Goal: Information Seeking & Learning: Learn about a topic

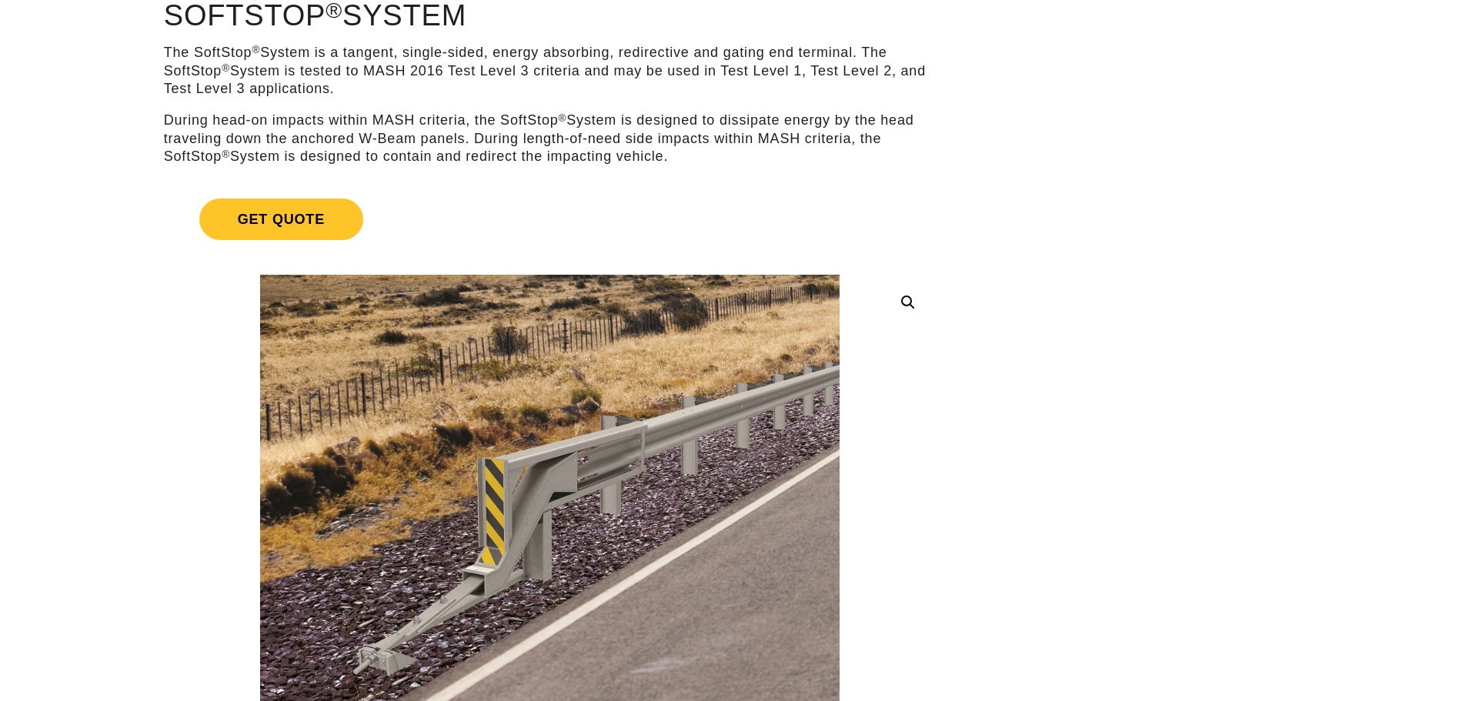
scroll to position [154, 0]
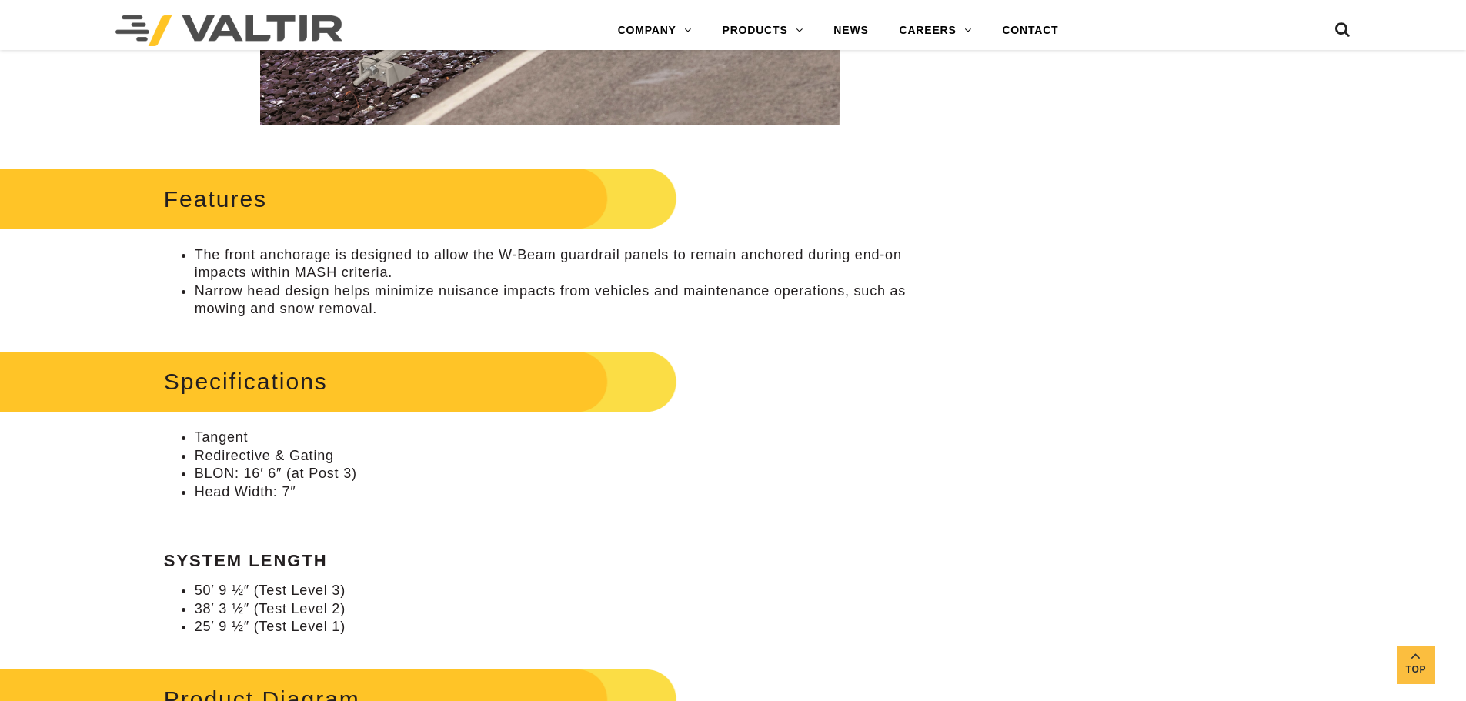
scroll to position [770, 0]
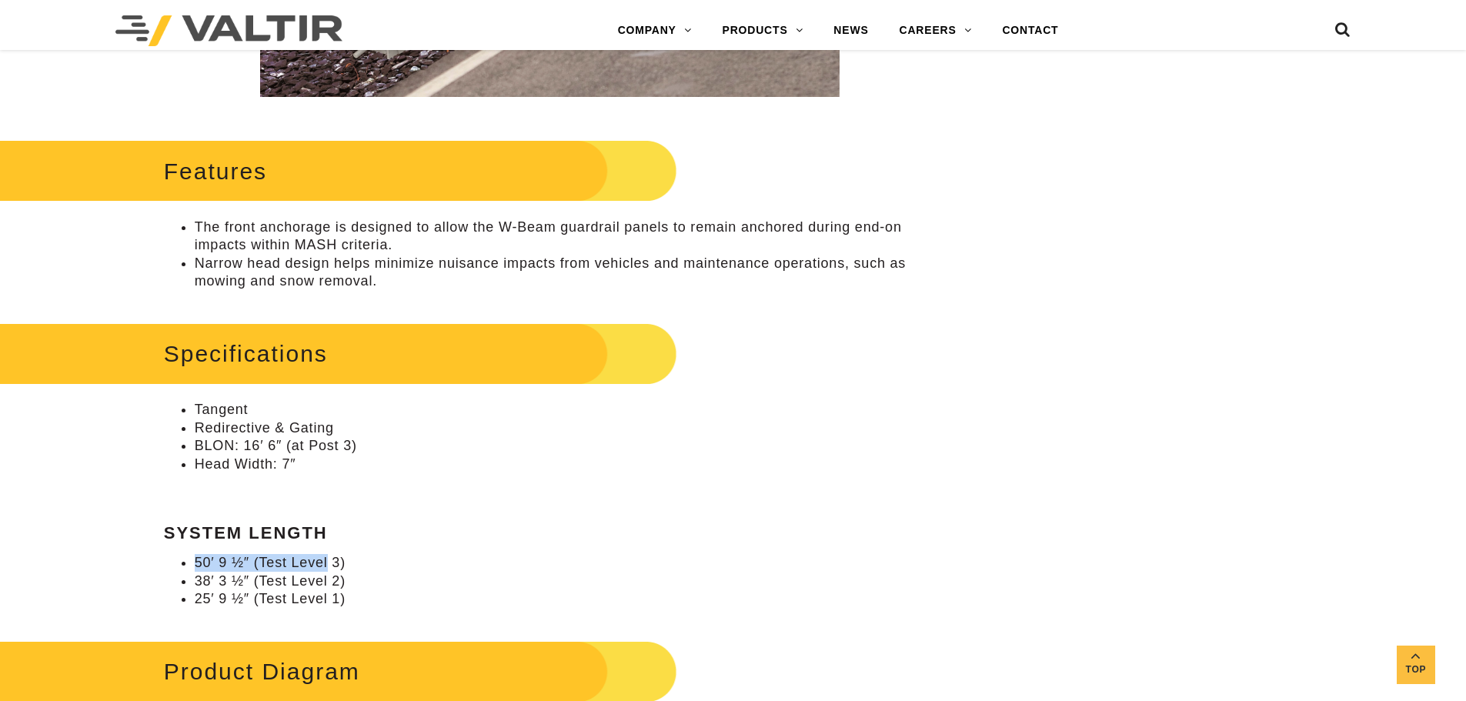
drag, startPoint x: 198, startPoint y: 562, endPoint x: 336, endPoint y: 562, distance: 137.7
click at [333, 562] on li "50′ 9 ½″ (Test Level 3)" at bounding box center [565, 563] width 741 height 18
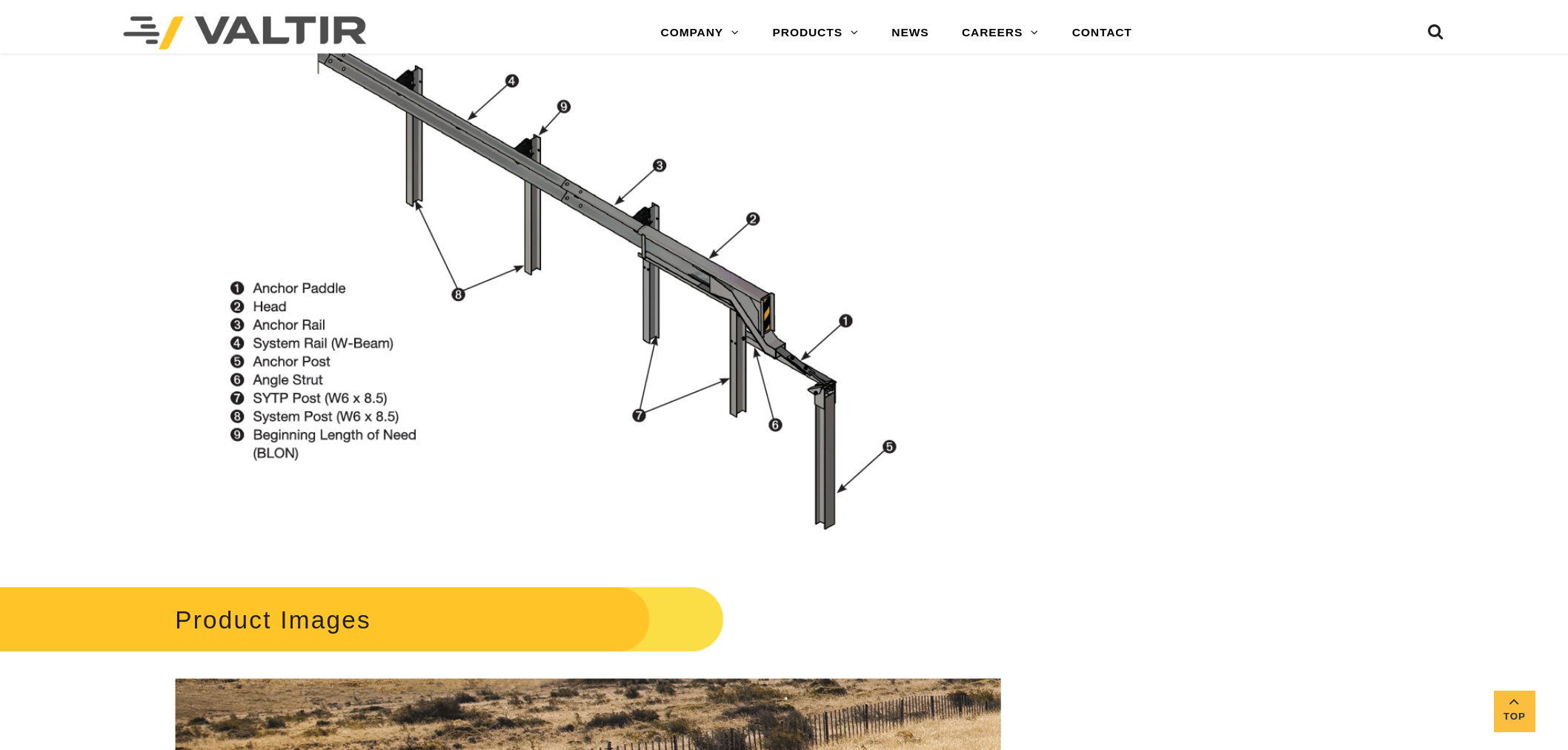
scroll to position [1408, 0]
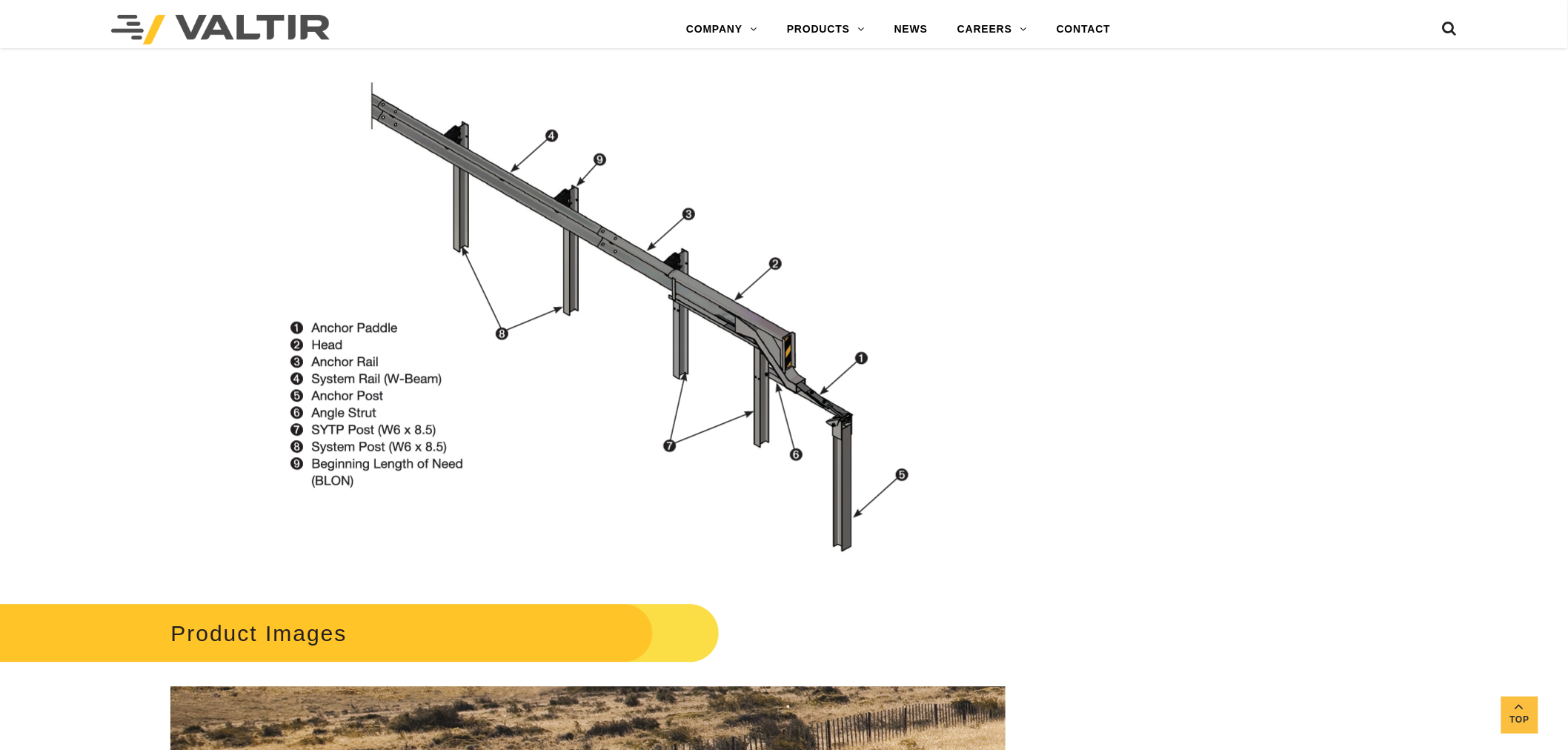
click at [664, 283] on img at bounding box center [623, 320] width 767 height 513
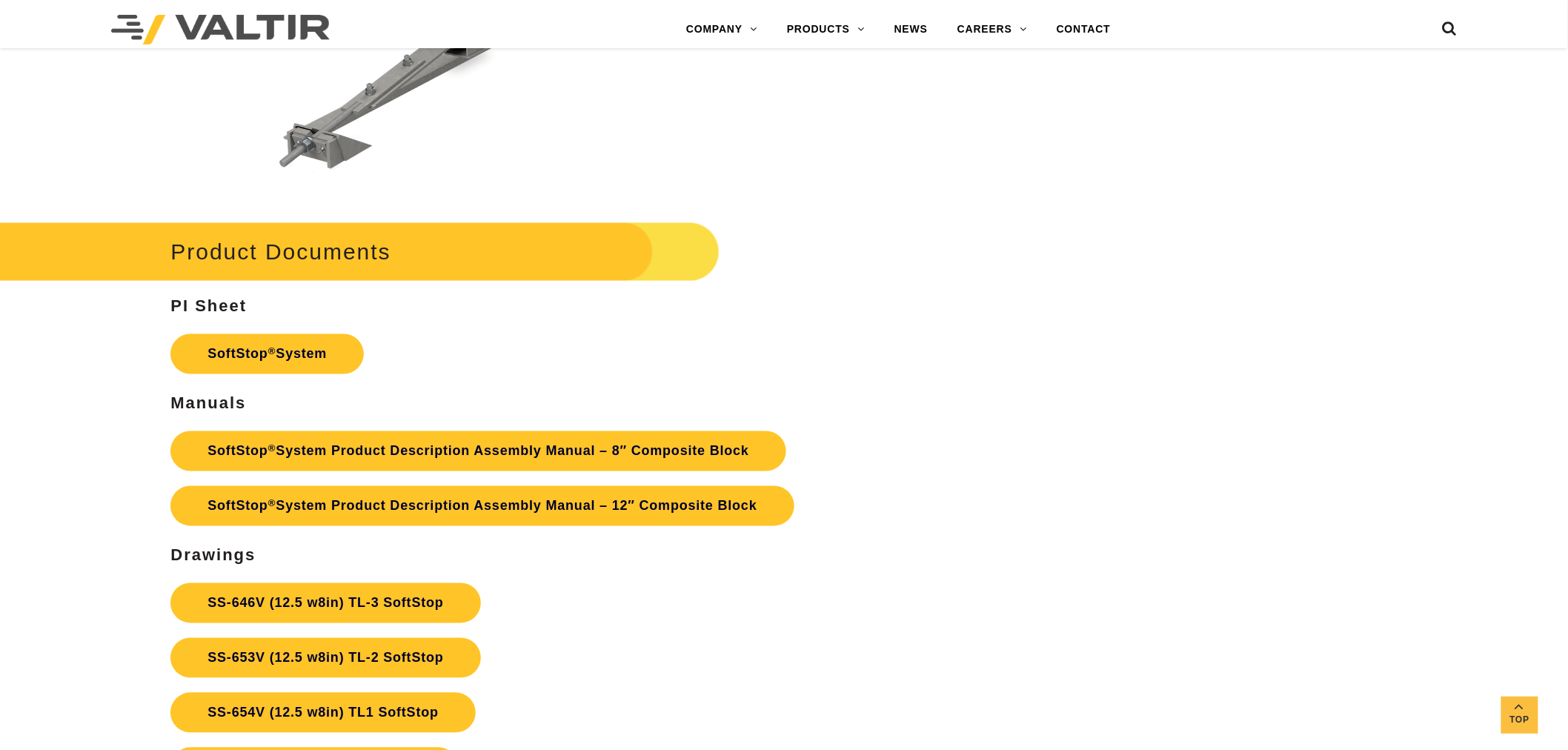
scroll to position [5935, 0]
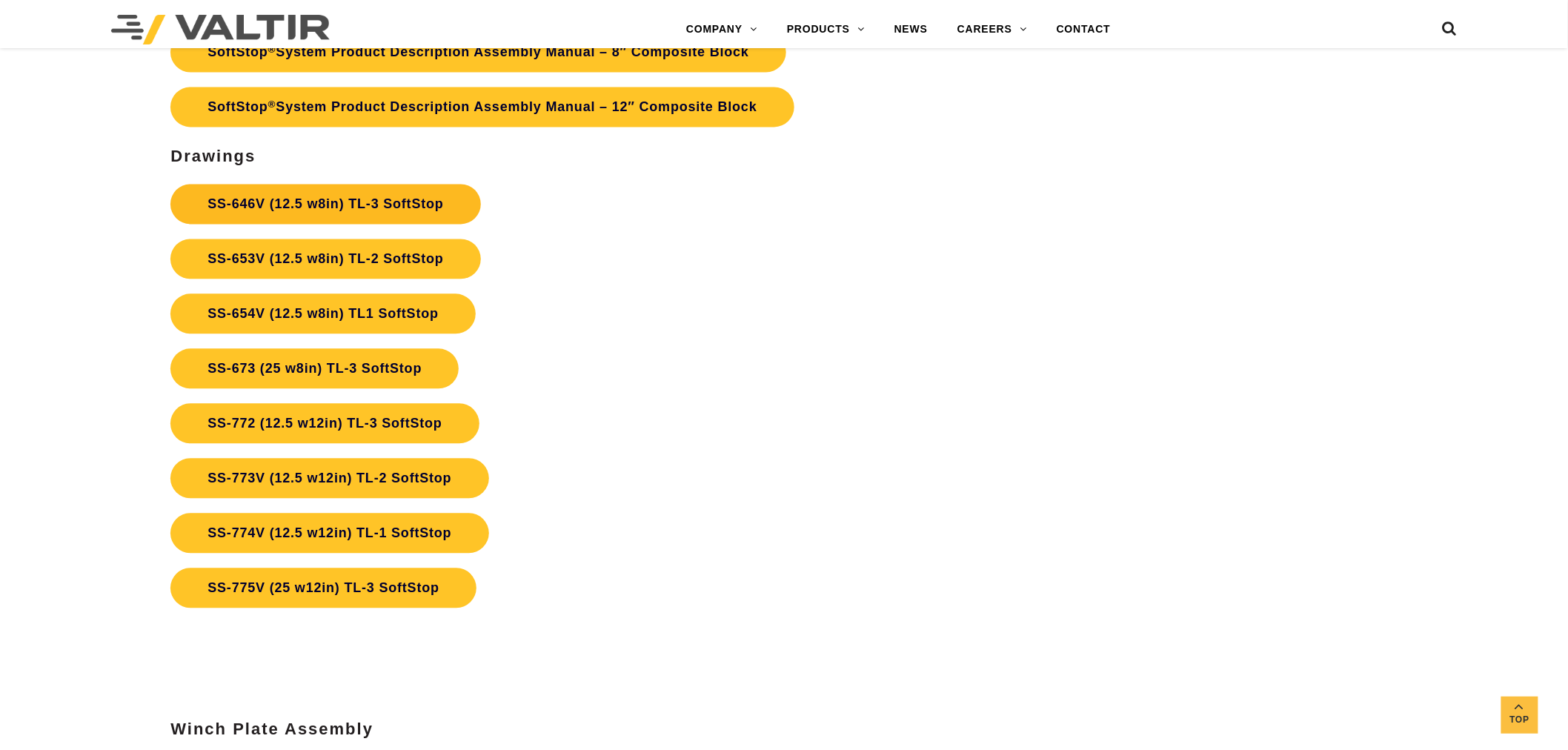
click at [395, 197] on link "SS-646V (12.5 w8in) TL-3 SoftStop" at bounding box center [326, 204] width 310 height 40
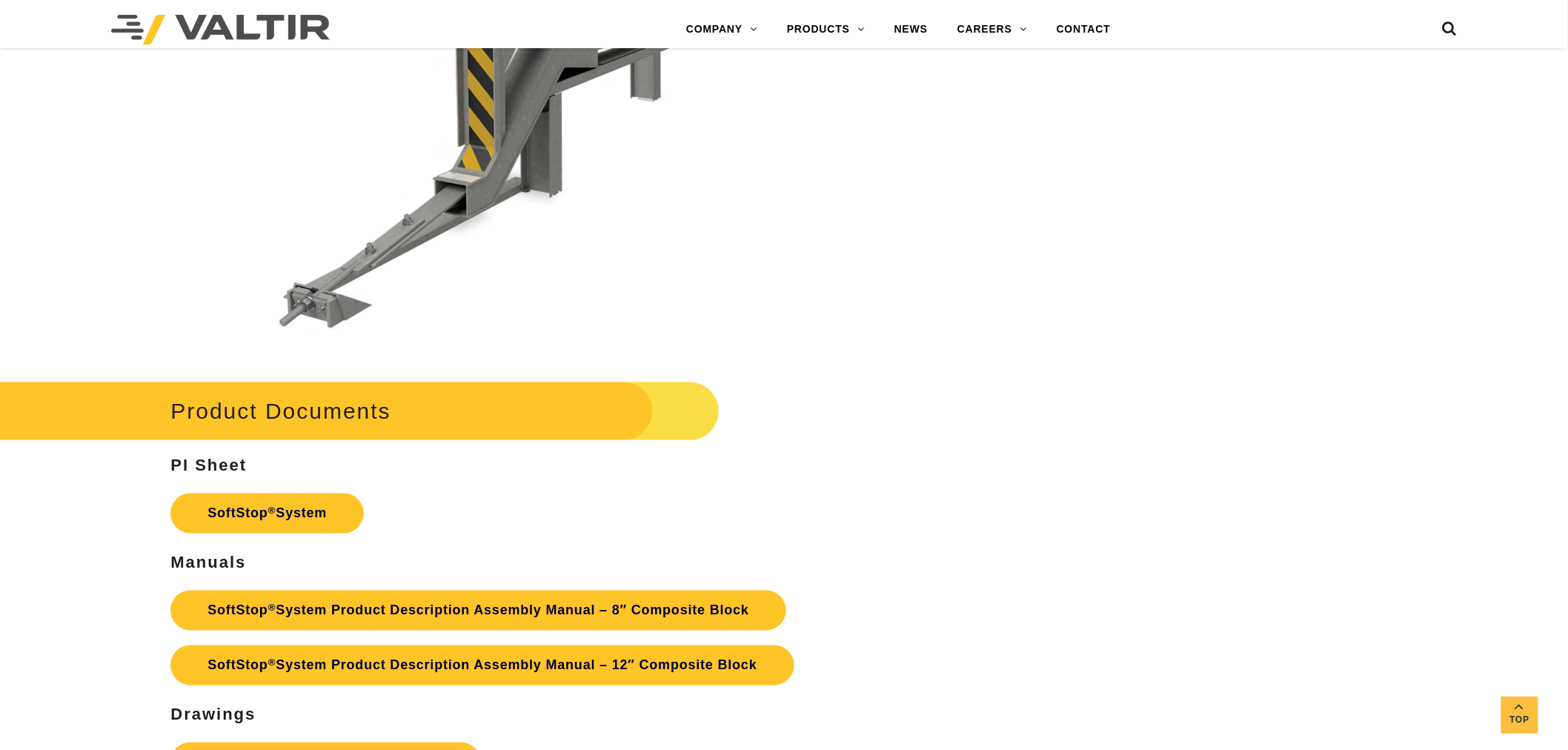
scroll to position [5605, 0]
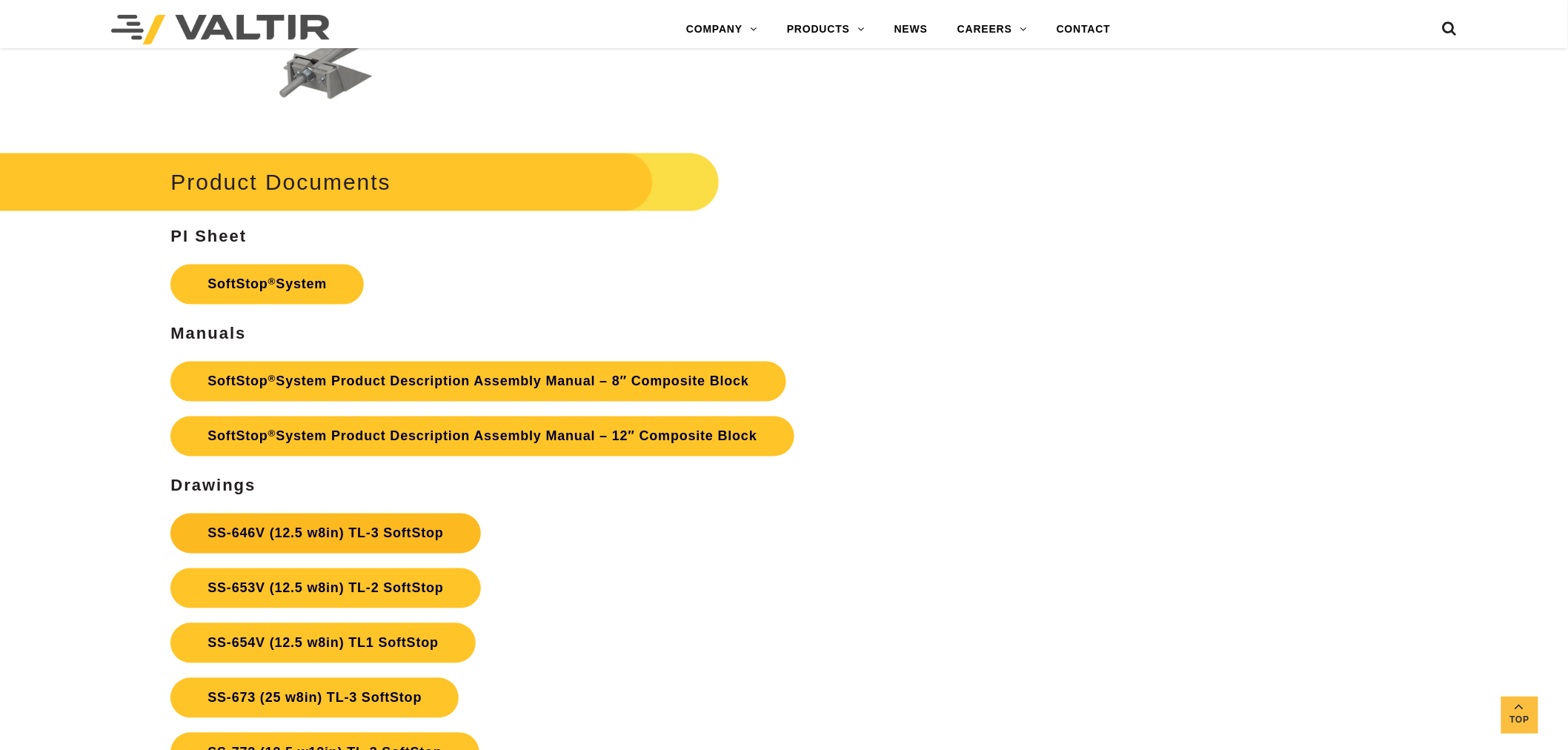
click at [365, 529] on link "SS-646V (12.5 w8in) TL-3 SoftStop" at bounding box center [326, 533] width 310 height 40
